Goal: Transaction & Acquisition: Purchase product/service

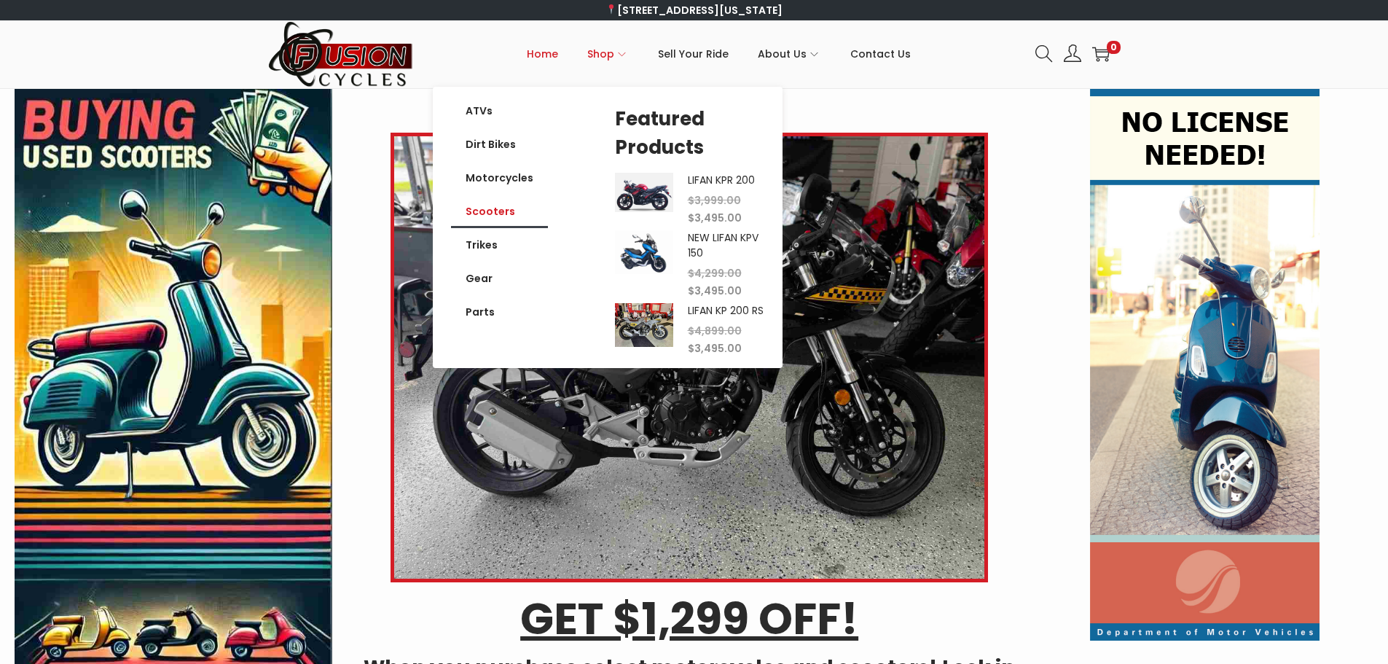
click at [493, 210] on link "Scooters" at bounding box center [499, 212] width 97 height 34
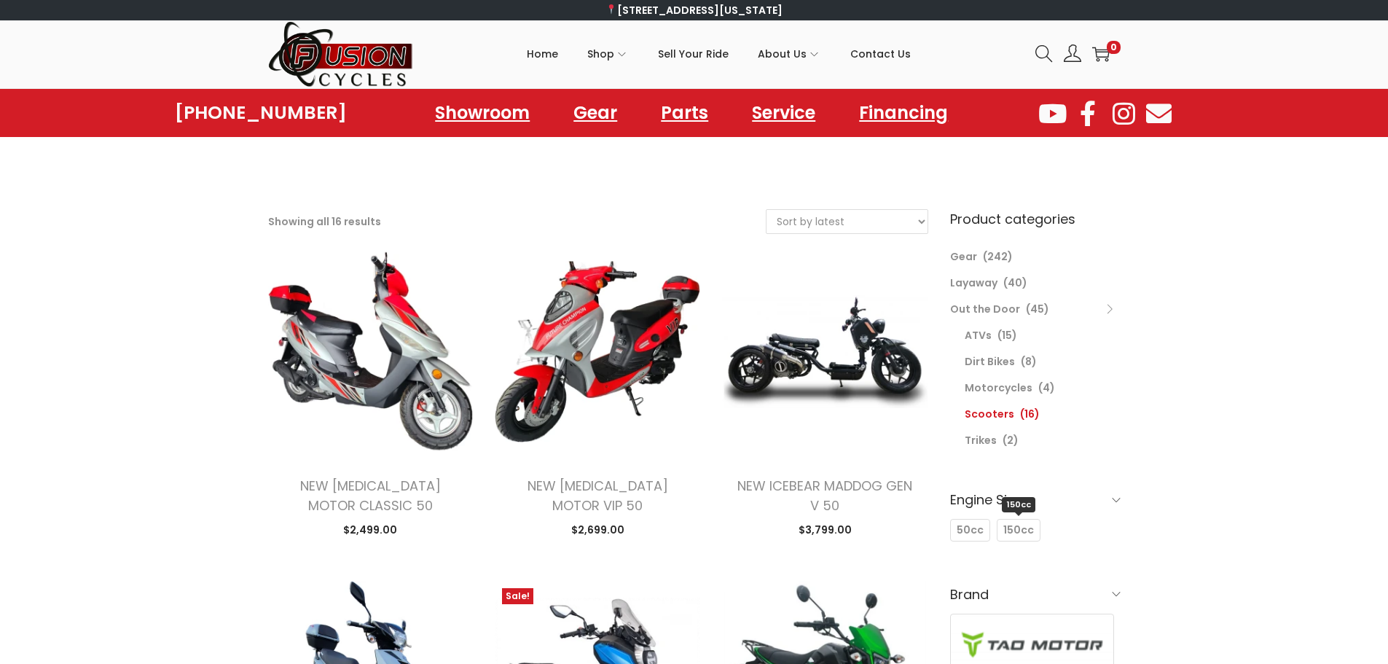
click at [1011, 529] on span "150cc" at bounding box center [1018, 529] width 31 height 15
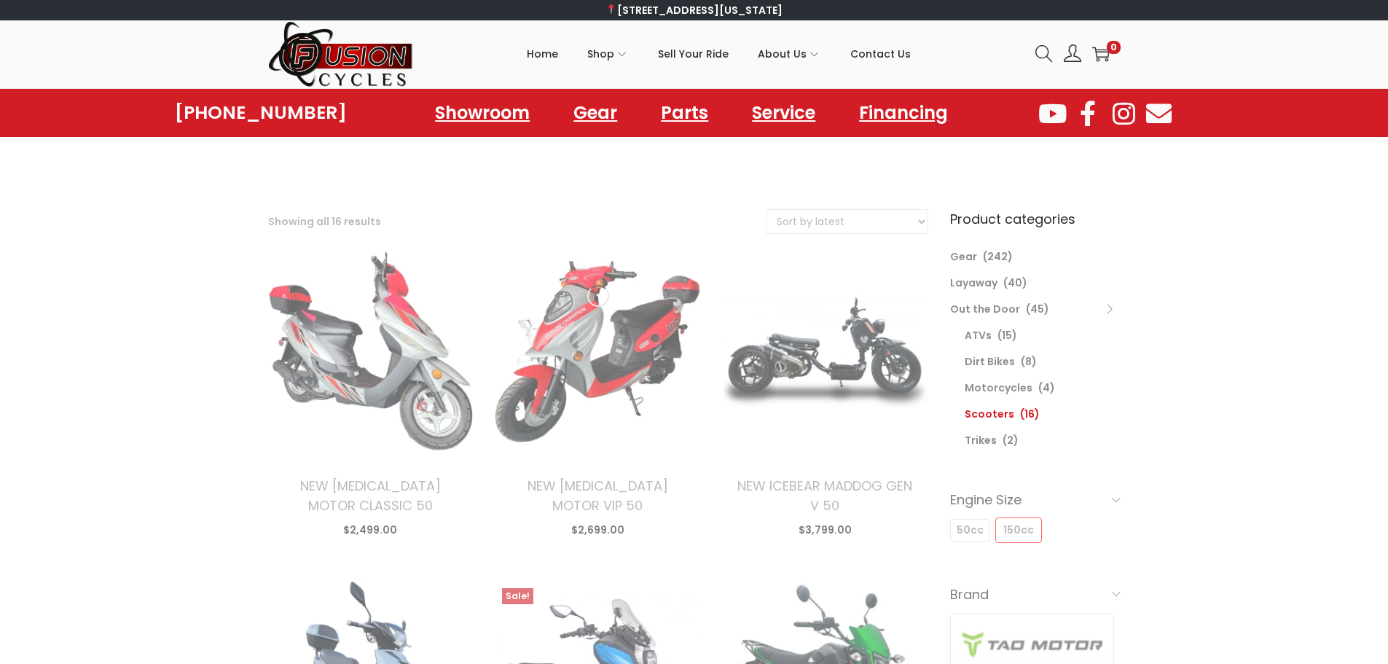
select select "date"
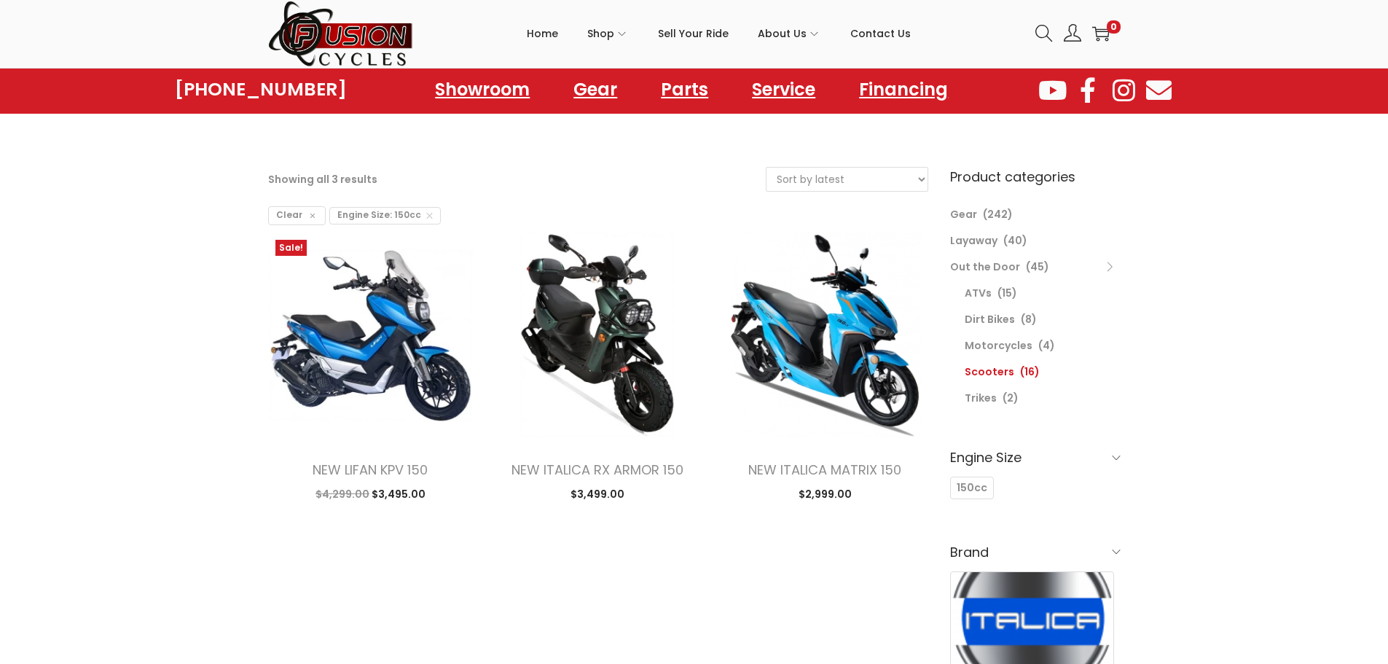
scroll to position [57, 0]
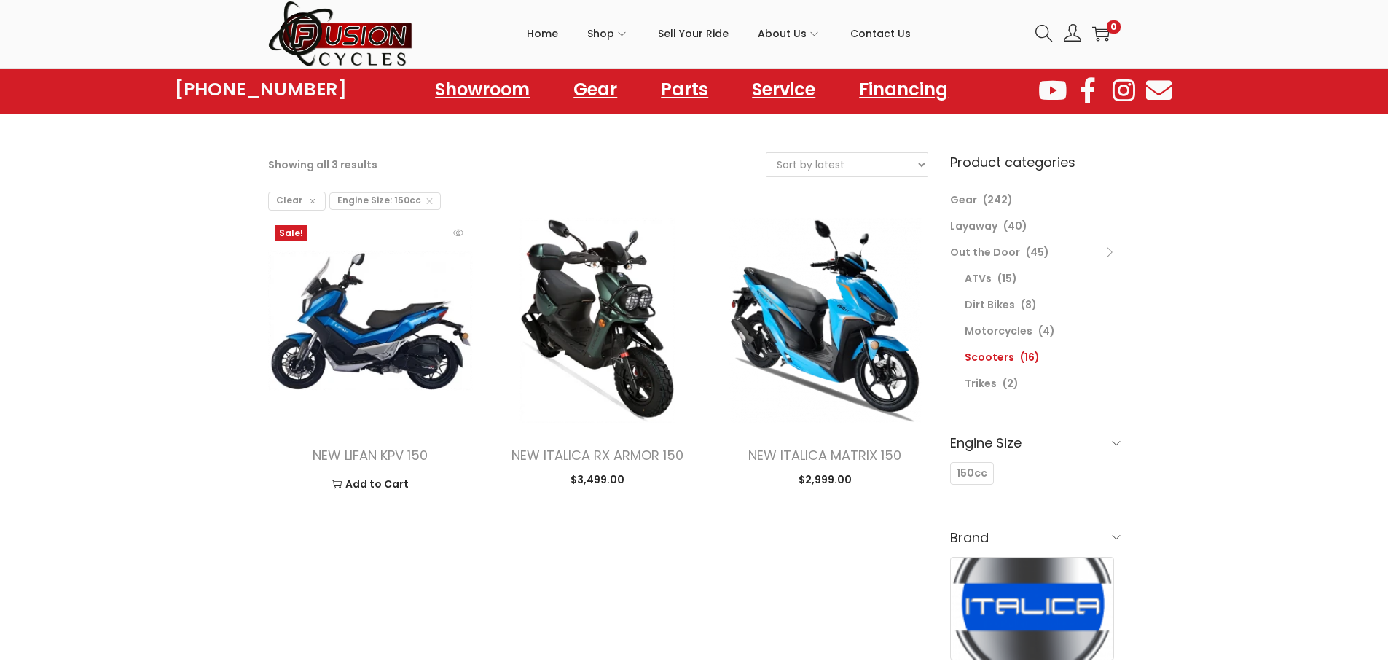
click at [342, 364] on img at bounding box center [370, 320] width 205 height 205
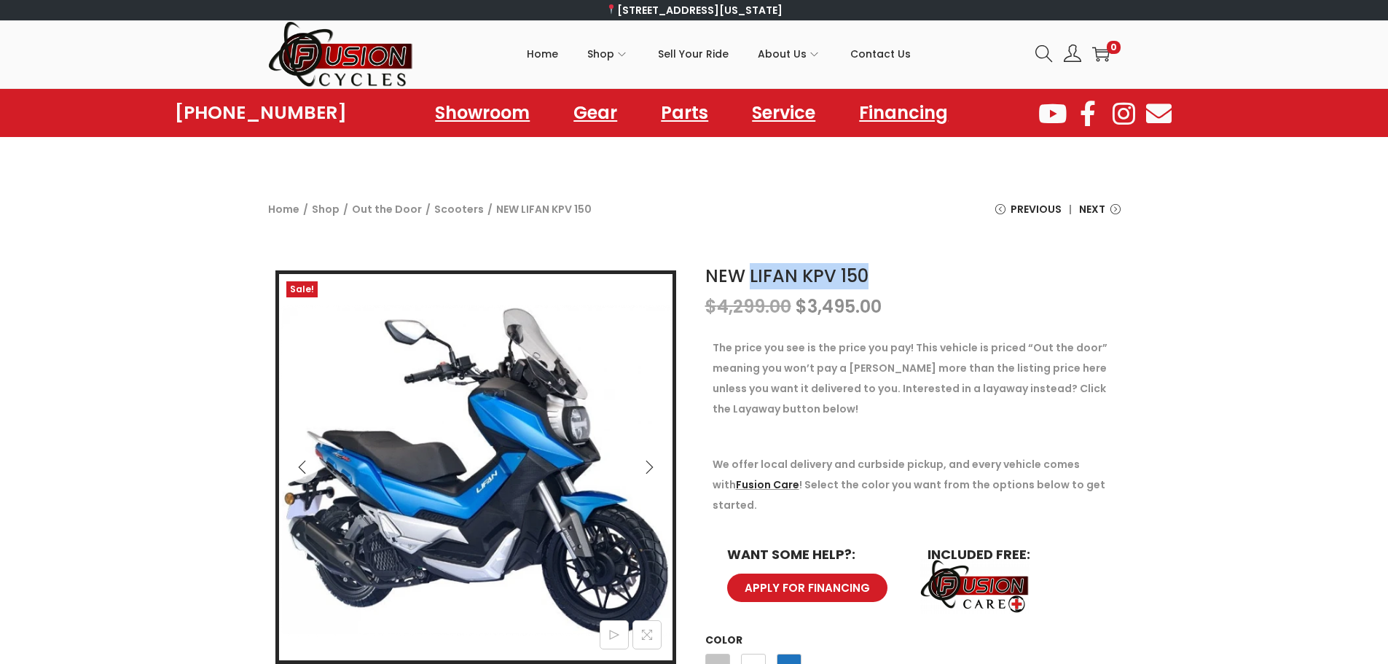
drag, startPoint x: 875, startPoint y: 272, endPoint x: 753, endPoint y: 272, distance: 122.4
click at [753, 272] on h1 "NEW LIFAN KPV 150" at bounding box center [912, 276] width 415 height 26
copy link "LIFAN KPV 150"
